Goal: Task Accomplishment & Management: Manage account settings

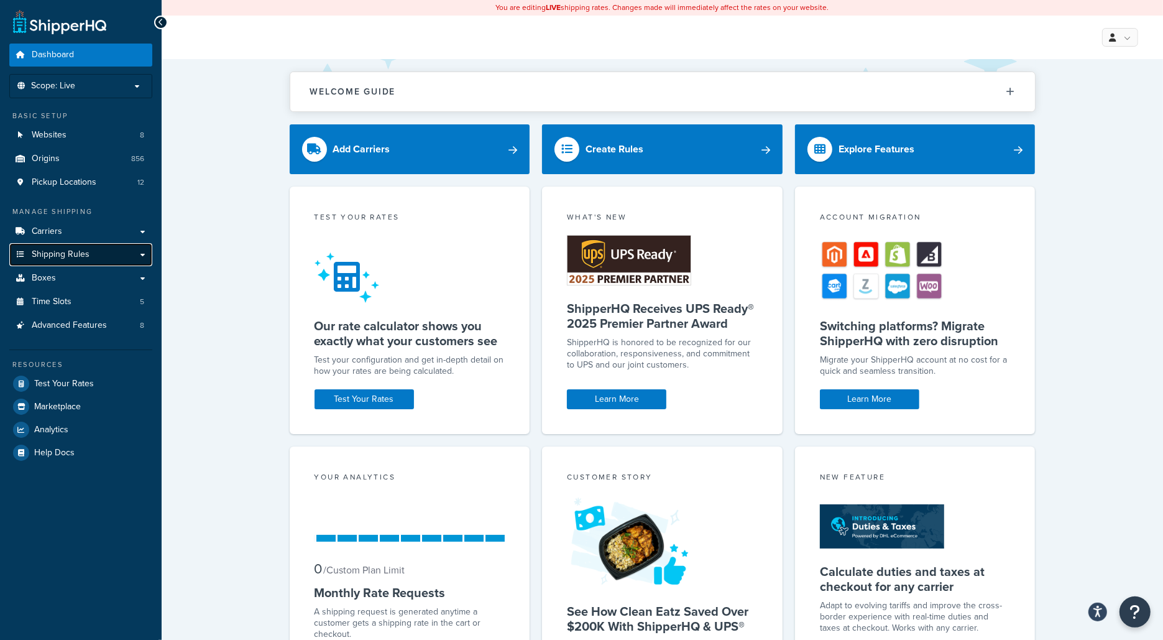
click at [111, 264] on link "Shipping Rules" at bounding box center [80, 254] width 143 height 23
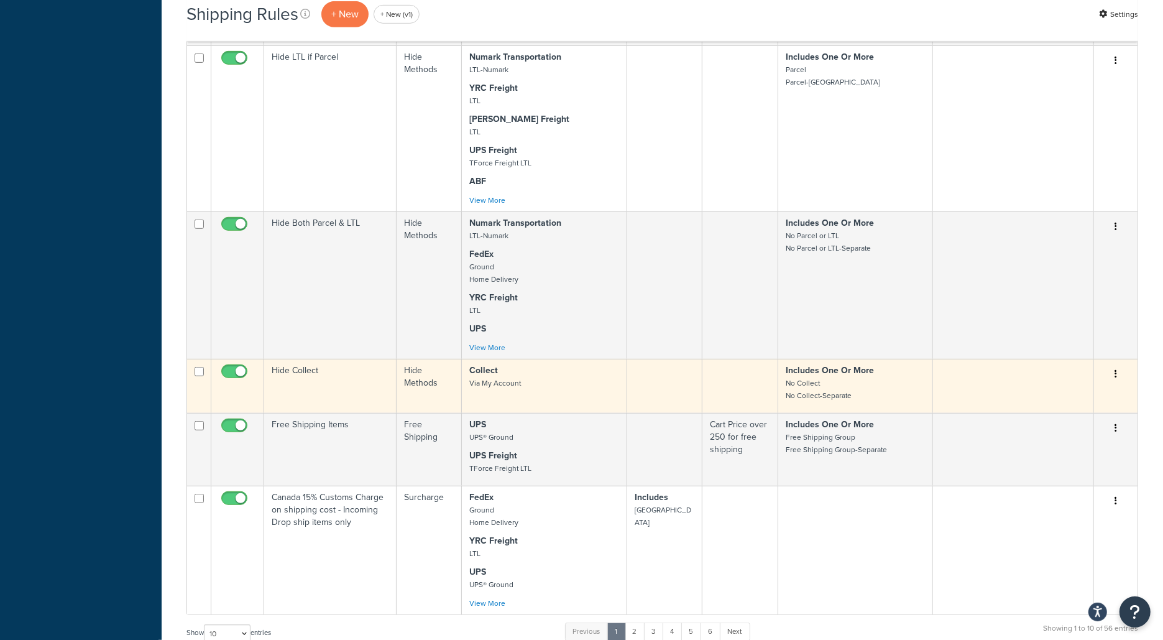
scroll to position [999, 0]
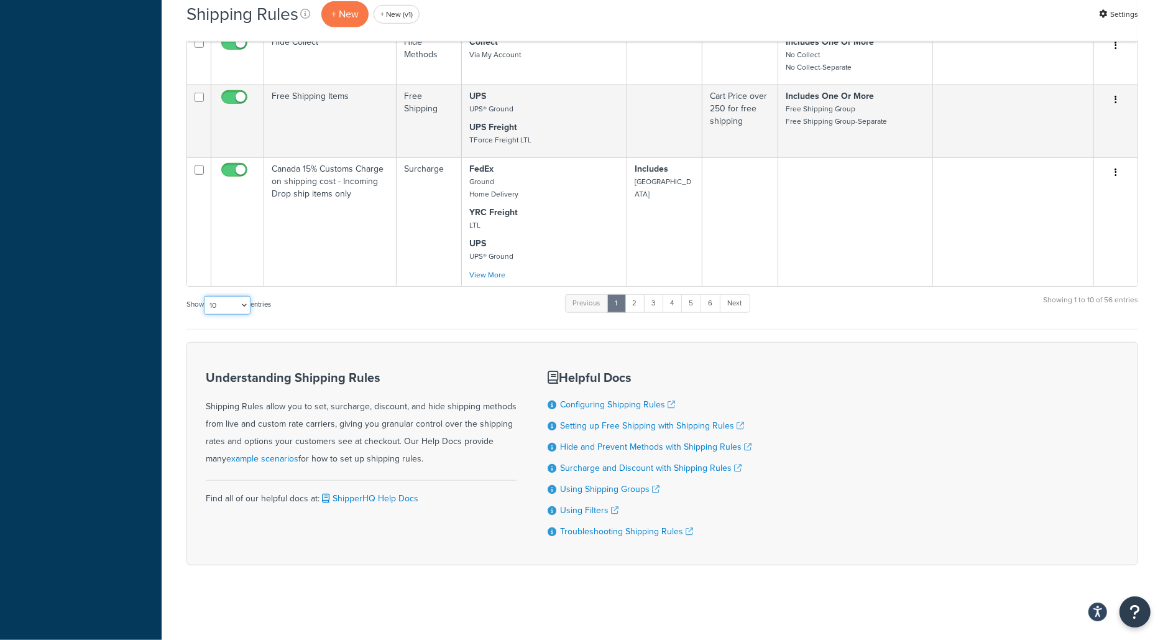
click at [238, 302] on select "10 15 25 50 100 1000" at bounding box center [227, 305] width 47 height 19
select select "50"
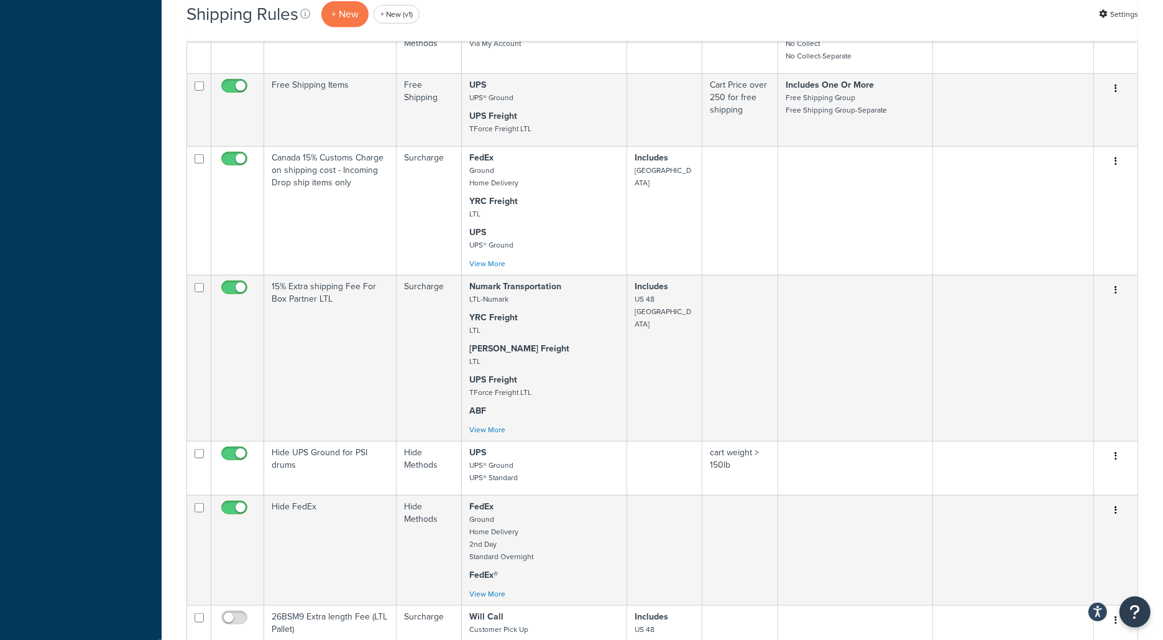
click at [248, 298] on input "checkbox" at bounding box center [236, 291] width 34 height 16
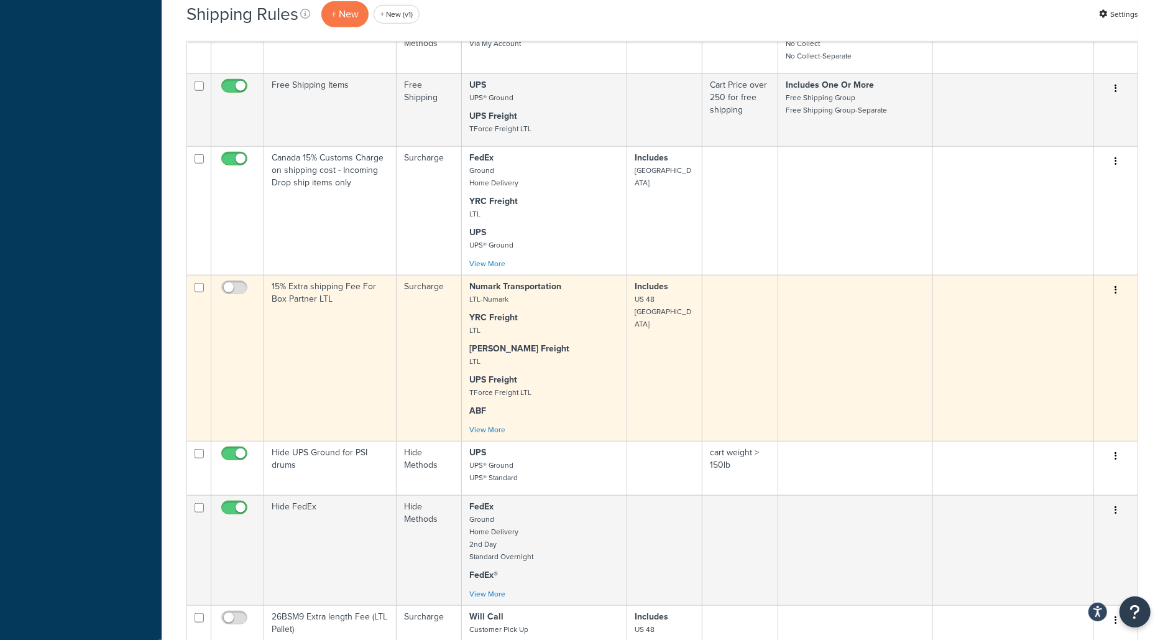
click at [238, 287] on td at bounding box center [237, 358] width 53 height 166
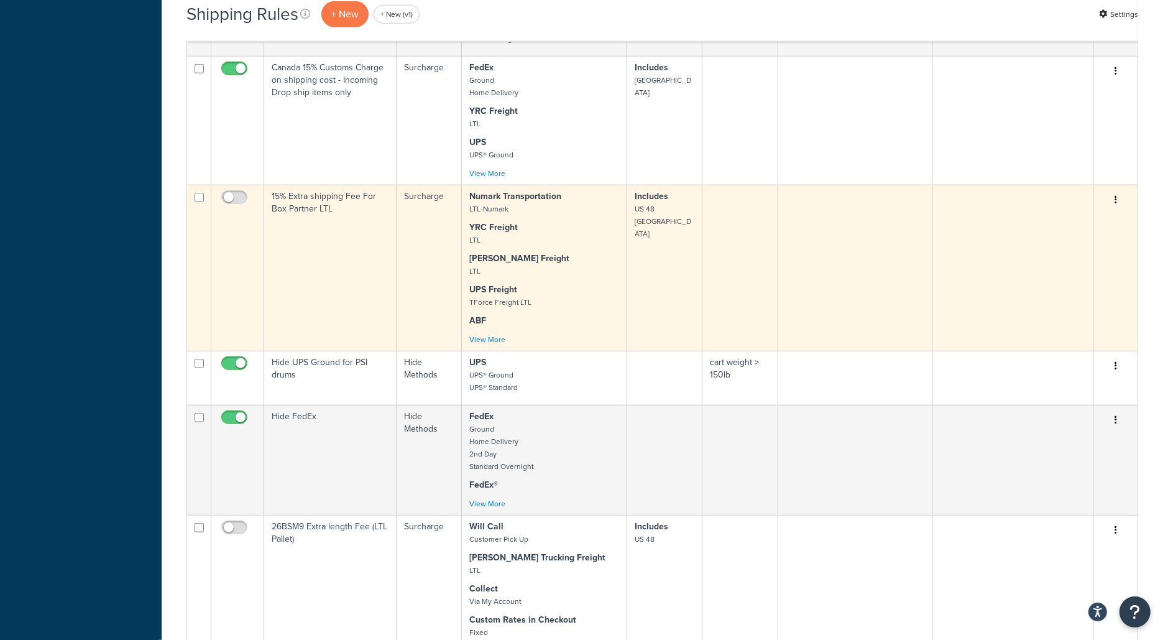
scroll to position [1086, 0]
click at [237, 208] on input "checkbox" at bounding box center [236, 204] width 34 height 16
checkbox input "true"
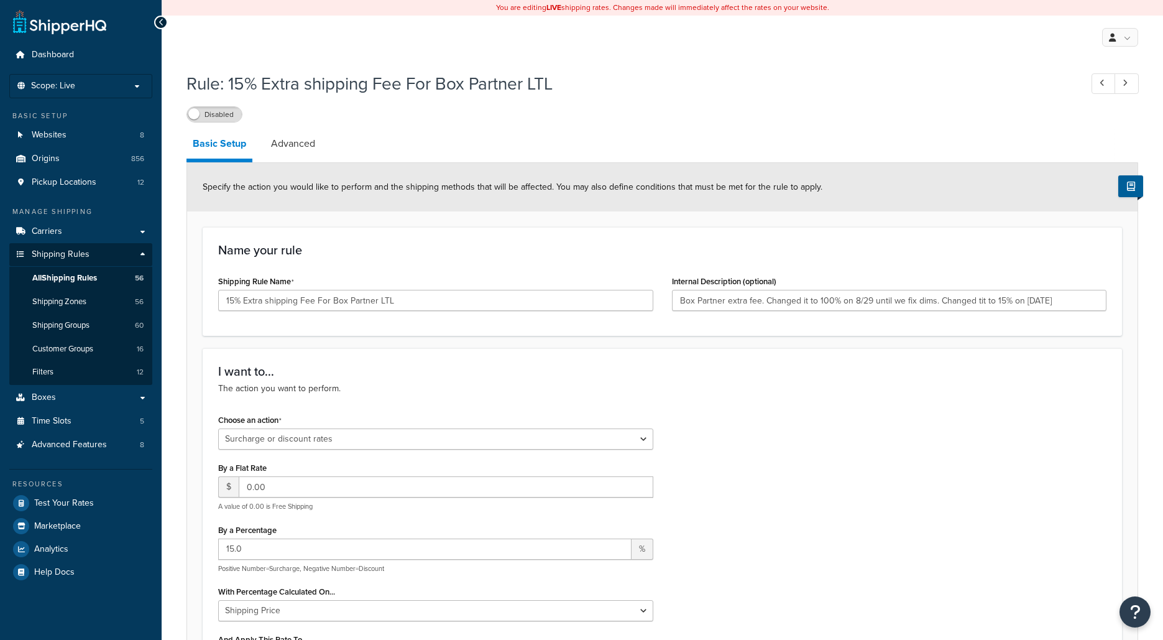
select select "SURCHARGE"
select select "LOCATION"
click at [224, 113] on label "Disabled" at bounding box center [214, 114] width 55 height 15
click at [121, 283] on link "All Shipping Rules 56" at bounding box center [80, 278] width 143 height 23
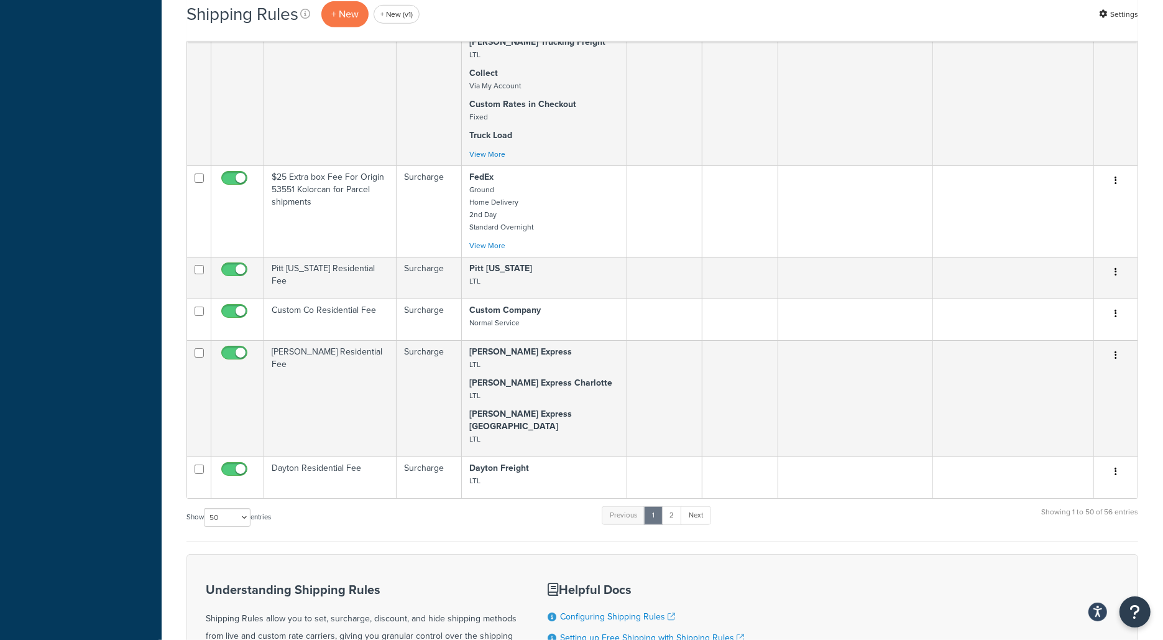
scroll to position [5662, 0]
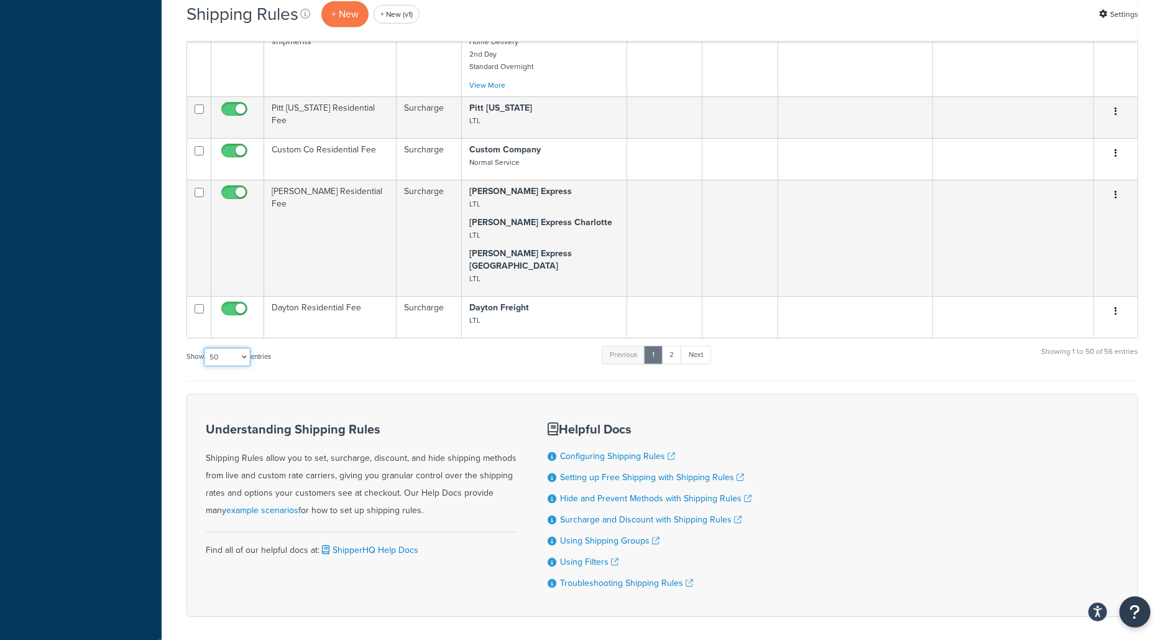
click at [240, 348] on select "10 15 25 50 100 1000" at bounding box center [227, 357] width 47 height 19
select select "100"
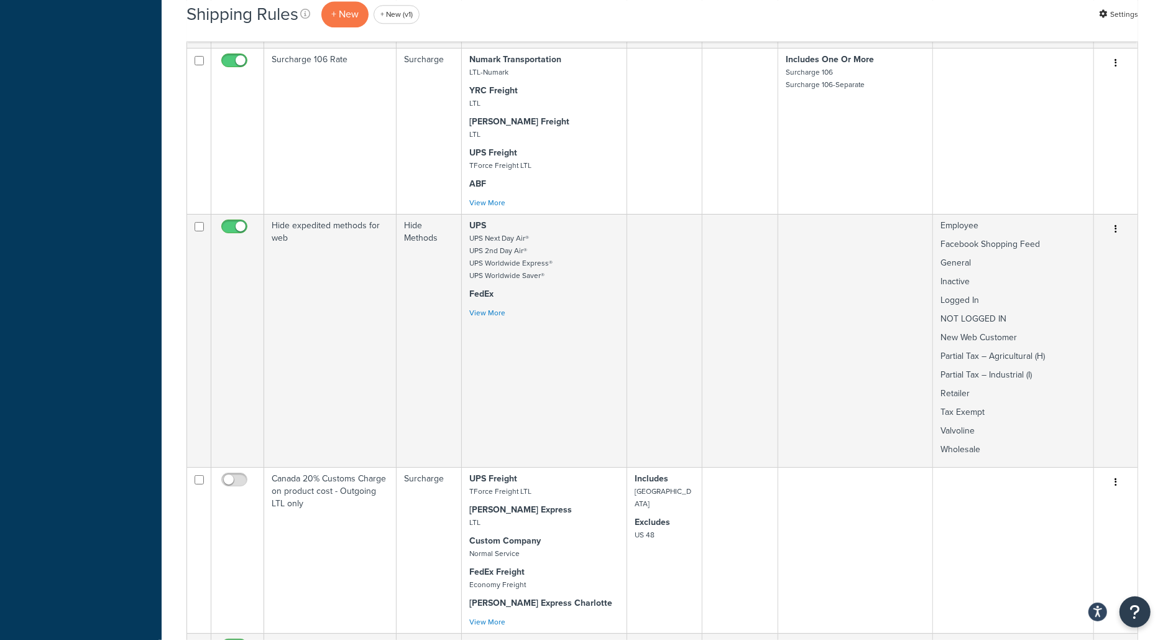
scroll to position [3076, 0]
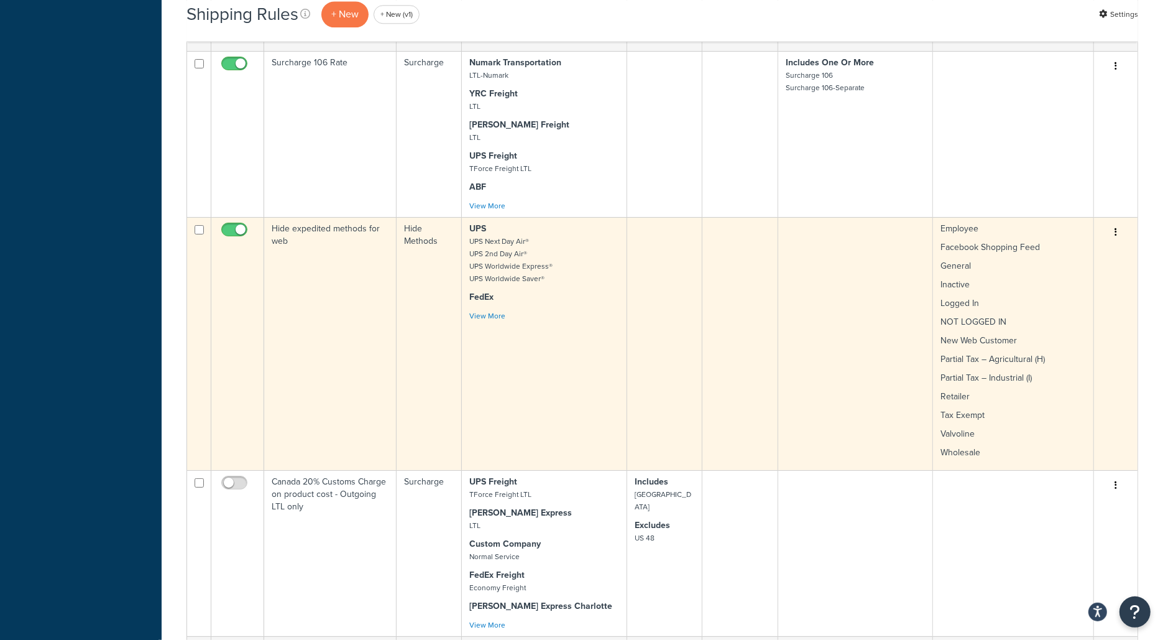
click at [266, 316] on td "Hide expedited methods for web" at bounding box center [330, 343] width 132 height 253
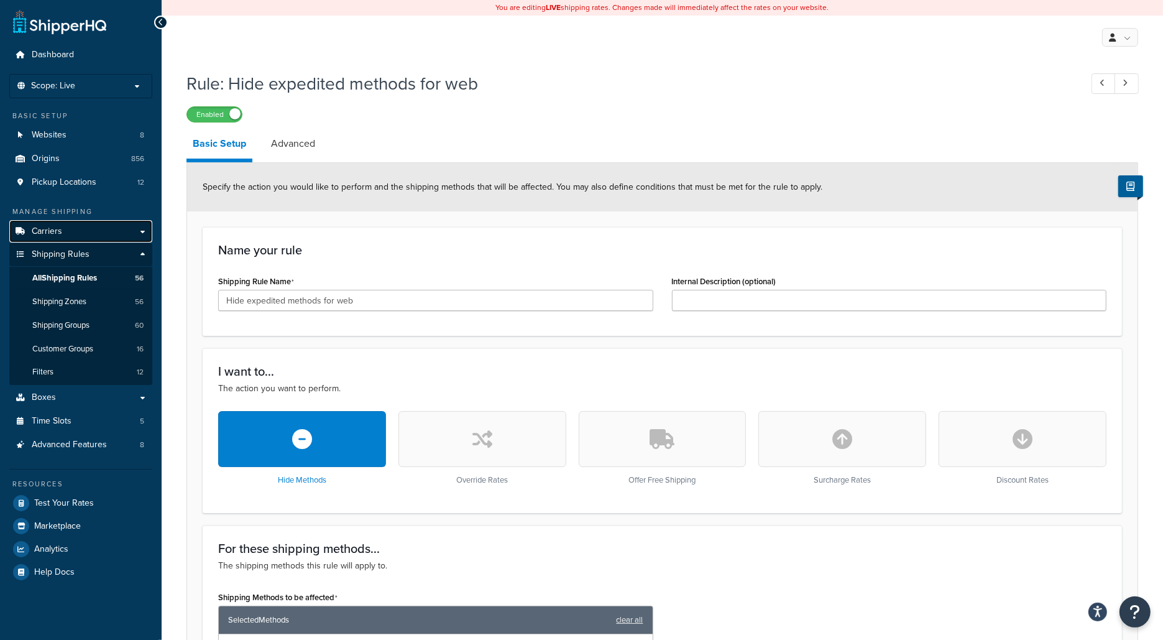
click at [120, 238] on link "Carriers" at bounding box center [80, 231] width 143 height 23
click at [148, 222] on link "Carriers" at bounding box center [80, 231] width 143 height 23
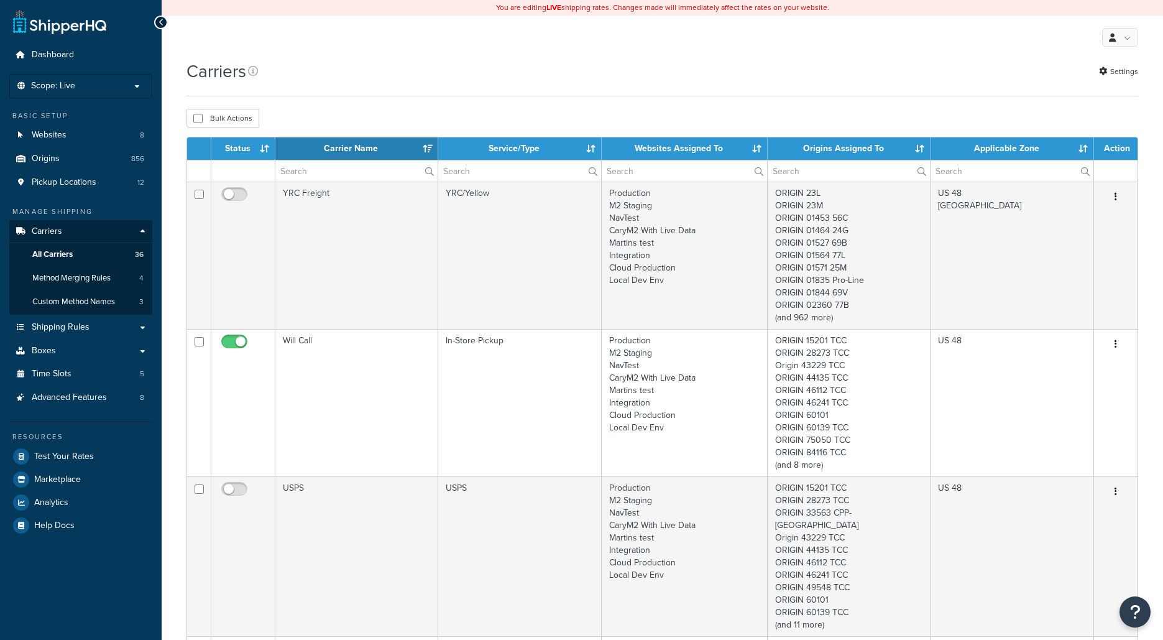
select select "15"
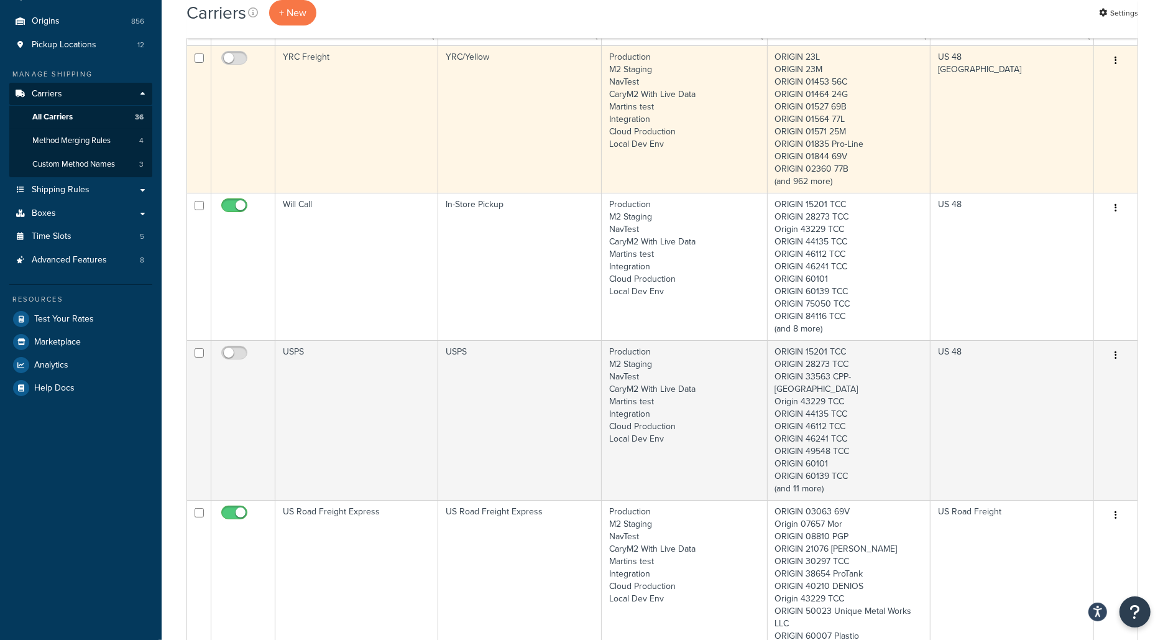
scroll to position [141, 0]
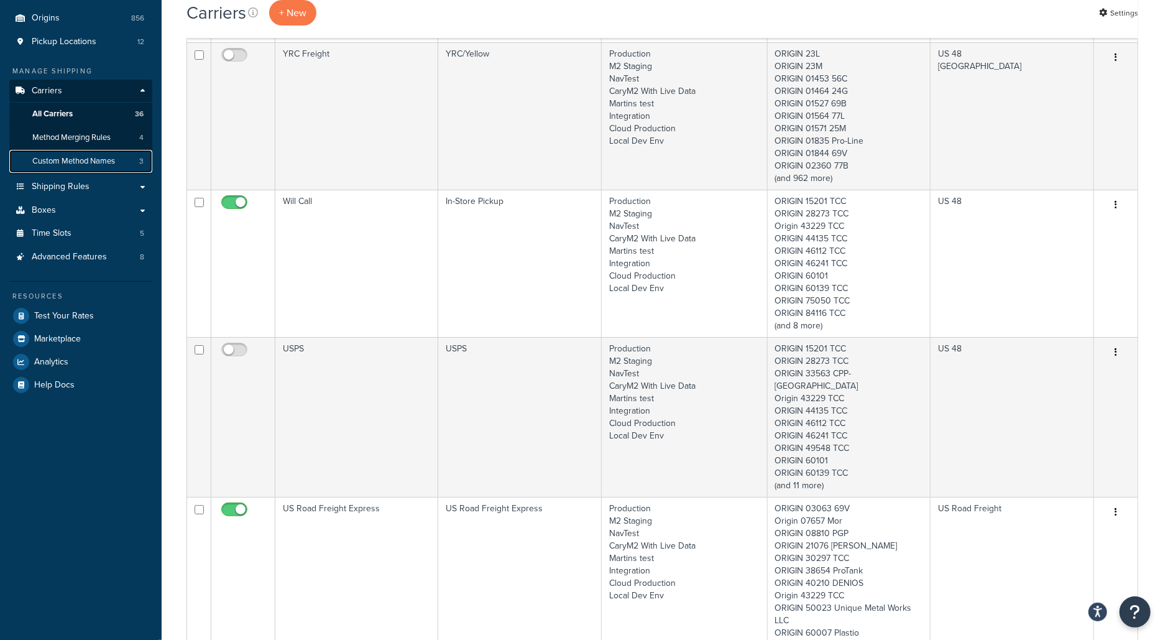
click at [94, 153] on link "Custom Method Names 3" at bounding box center [80, 161] width 143 height 23
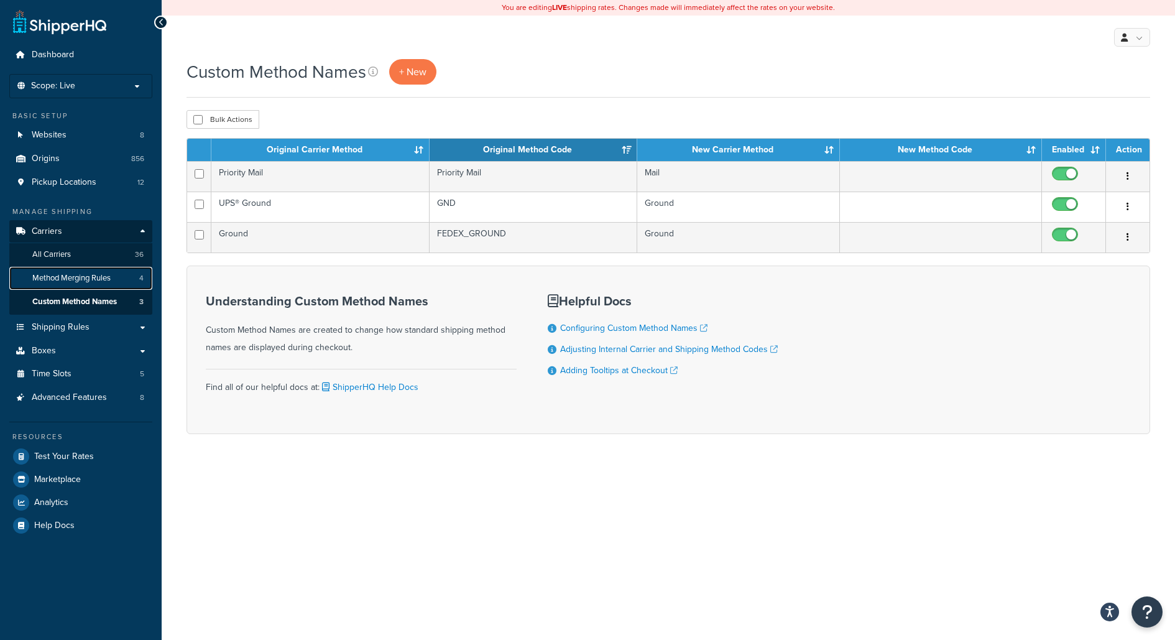
click at [104, 276] on span "Method Merging Rules" at bounding box center [71, 278] width 78 height 11
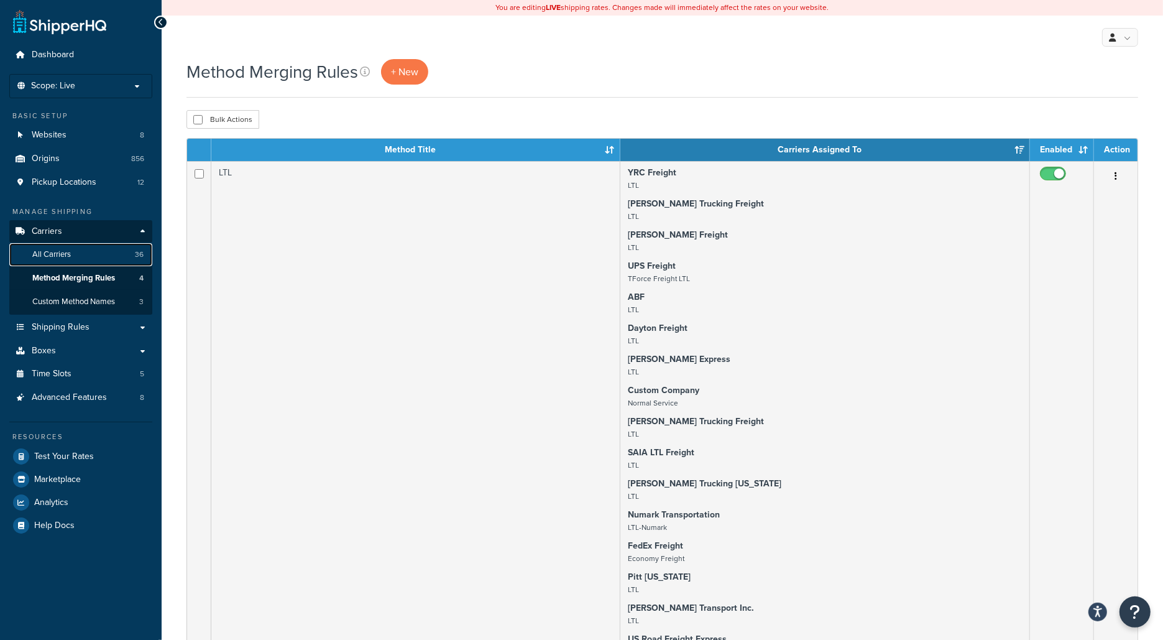
click at [84, 251] on link "All Carriers 36" at bounding box center [80, 254] width 143 height 23
click at [92, 401] on span "Advanced Features" at bounding box center [69, 397] width 75 height 11
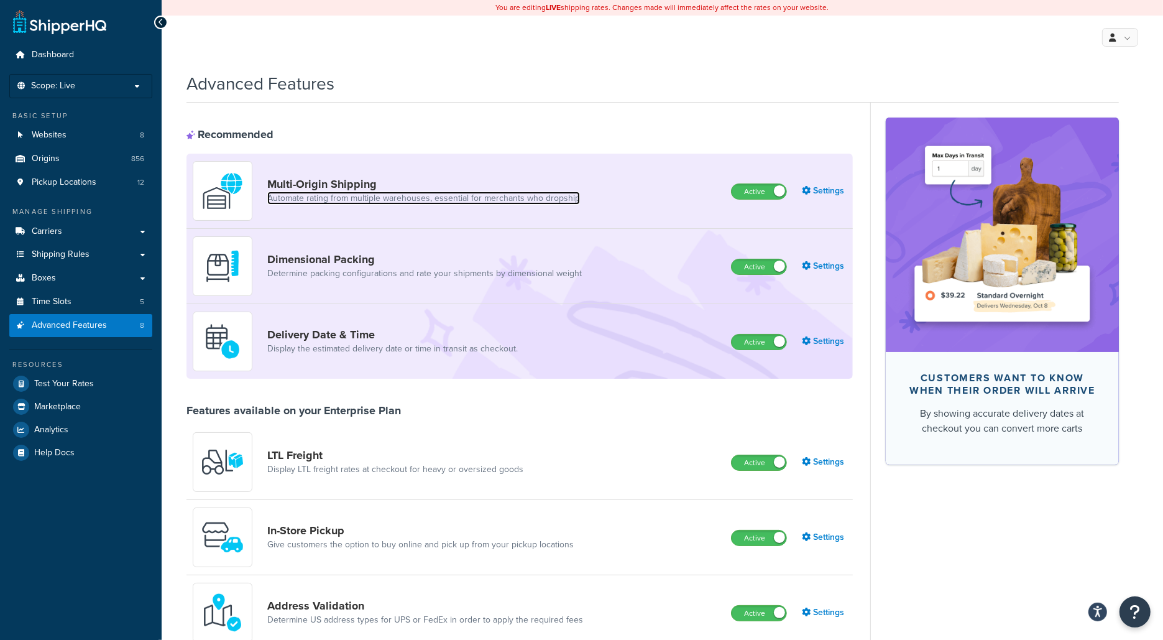
click at [432, 196] on link "Automate rating from multiple warehouses, essential for merchants who dropship" at bounding box center [423, 198] width 313 height 12
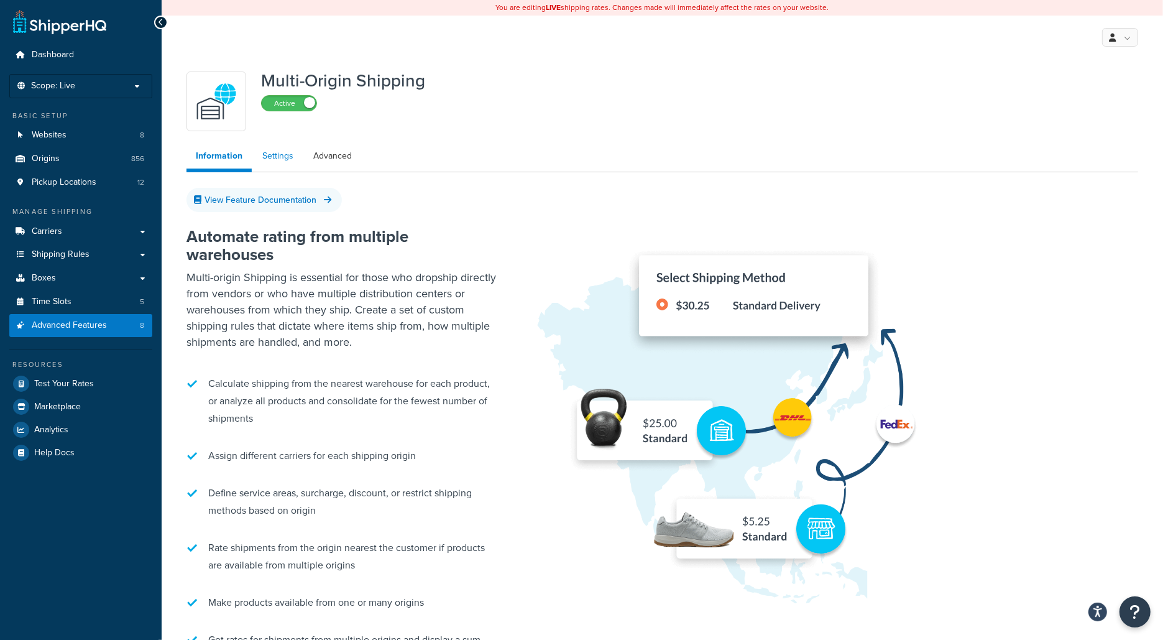
click at [287, 157] on link "Settings" at bounding box center [278, 156] width 50 height 25
select select "false"
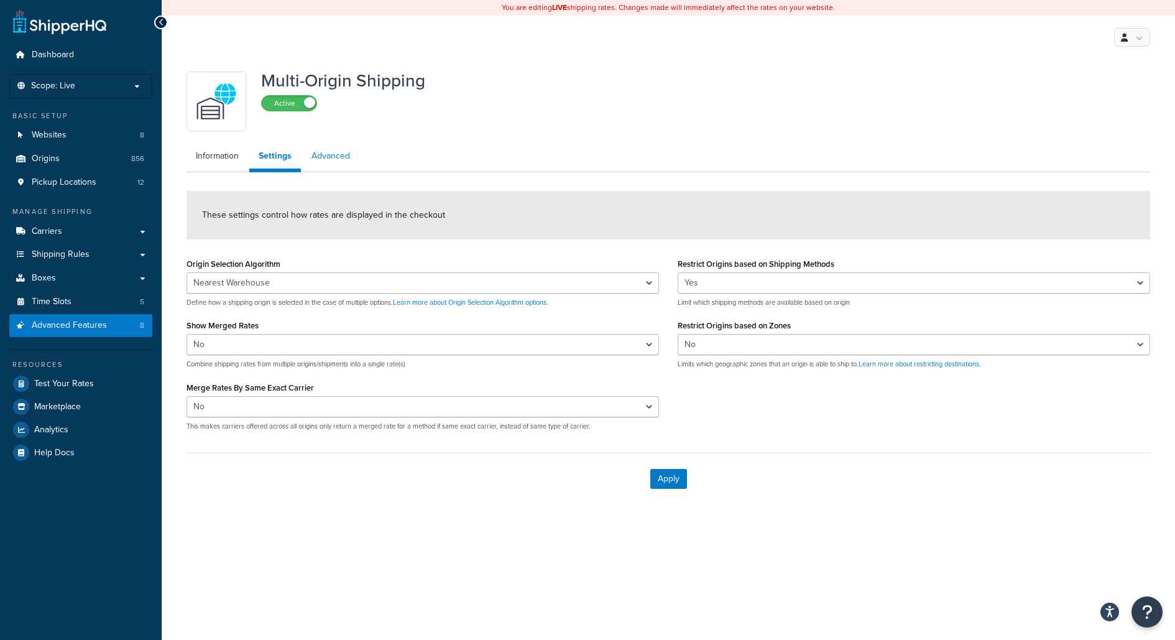
click at [343, 150] on link "Advanced" at bounding box center [330, 156] width 57 height 25
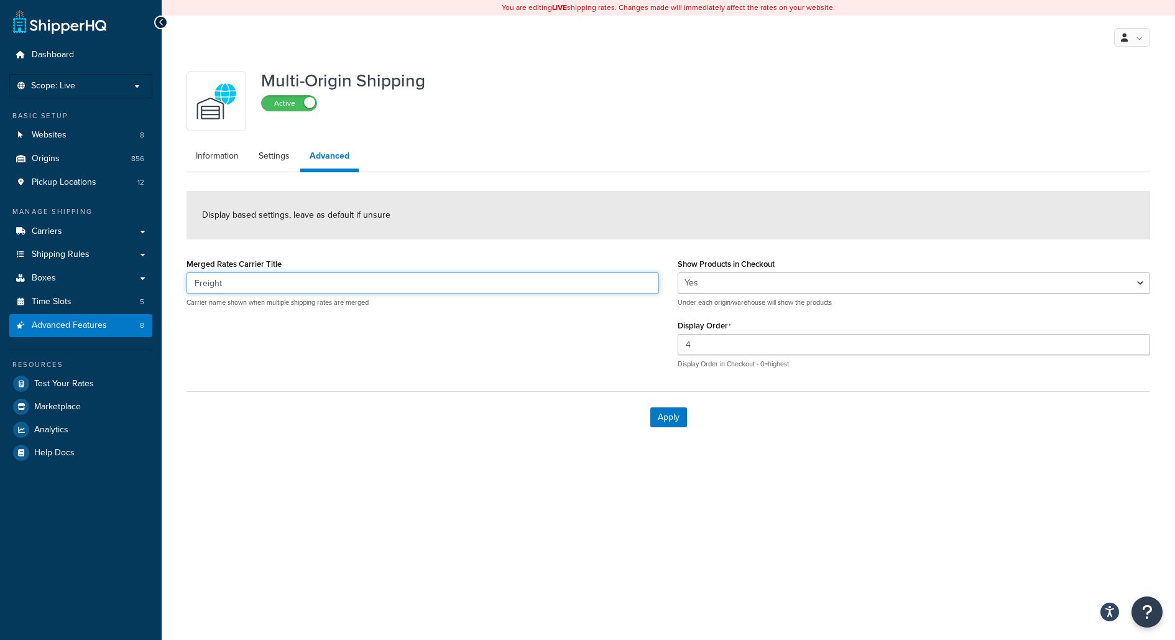
click at [562, 282] on input "Freight" at bounding box center [423, 282] width 473 height 21
click at [561, 247] on form "Display based settings, leave as default if unsure Merged Rates Carrier Title F…" at bounding box center [669, 317] width 964 height 252
click at [285, 159] on link "Settings" at bounding box center [274, 156] width 50 height 25
select select "false"
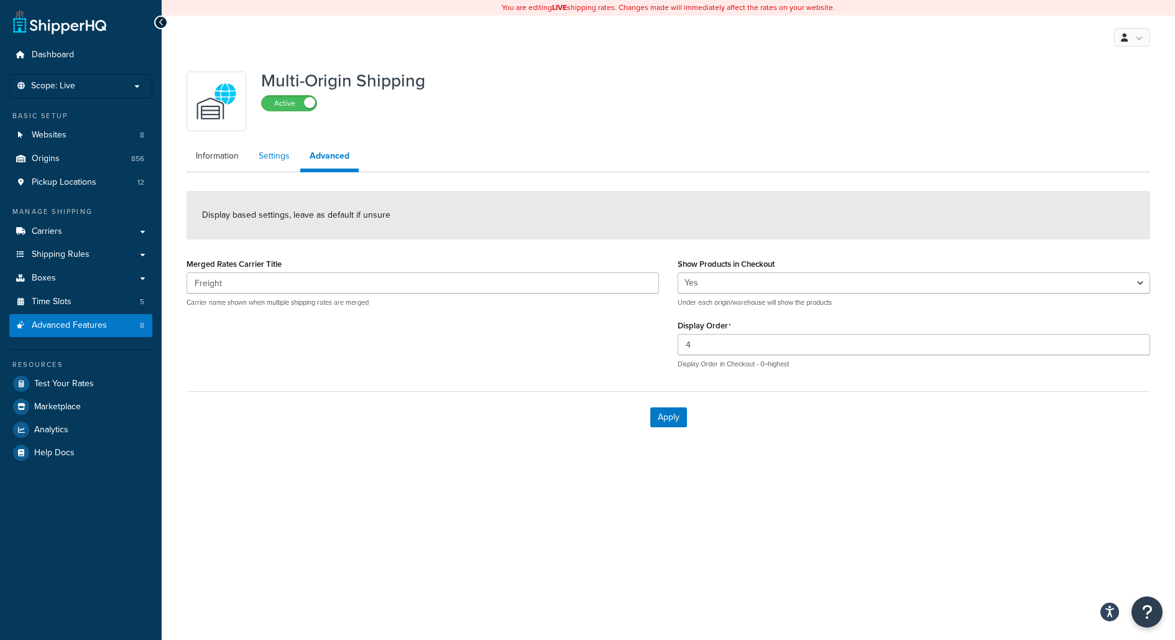
select select "false"
